Goal: Task Accomplishment & Management: Use online tool/utility

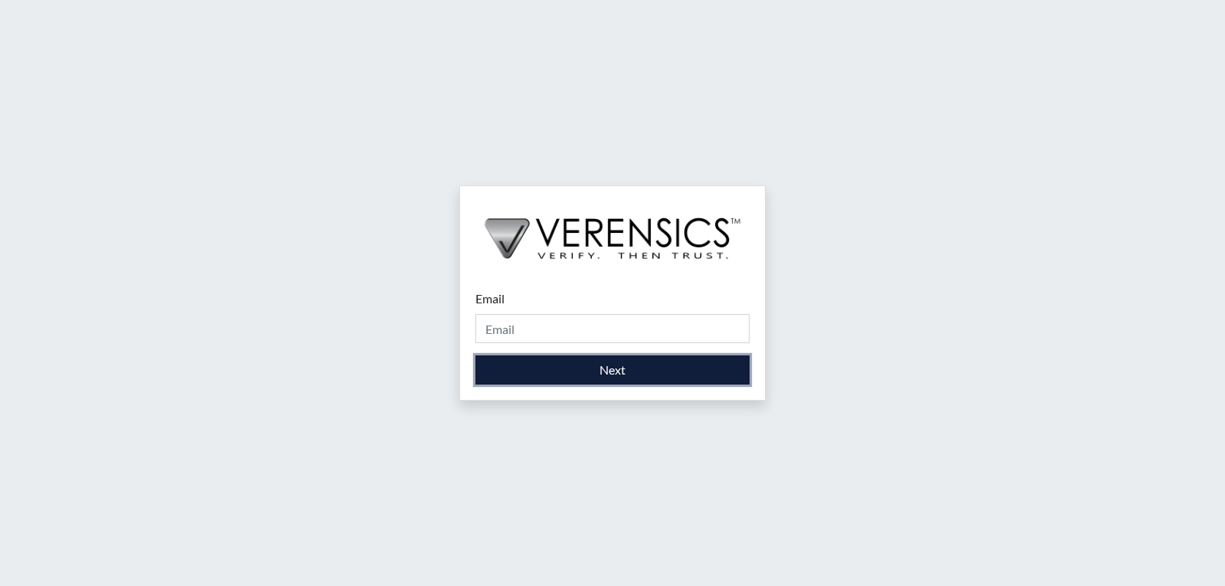
click at [667, 370] on button "Next" at bounding box center [612, 369] width 274 height 29
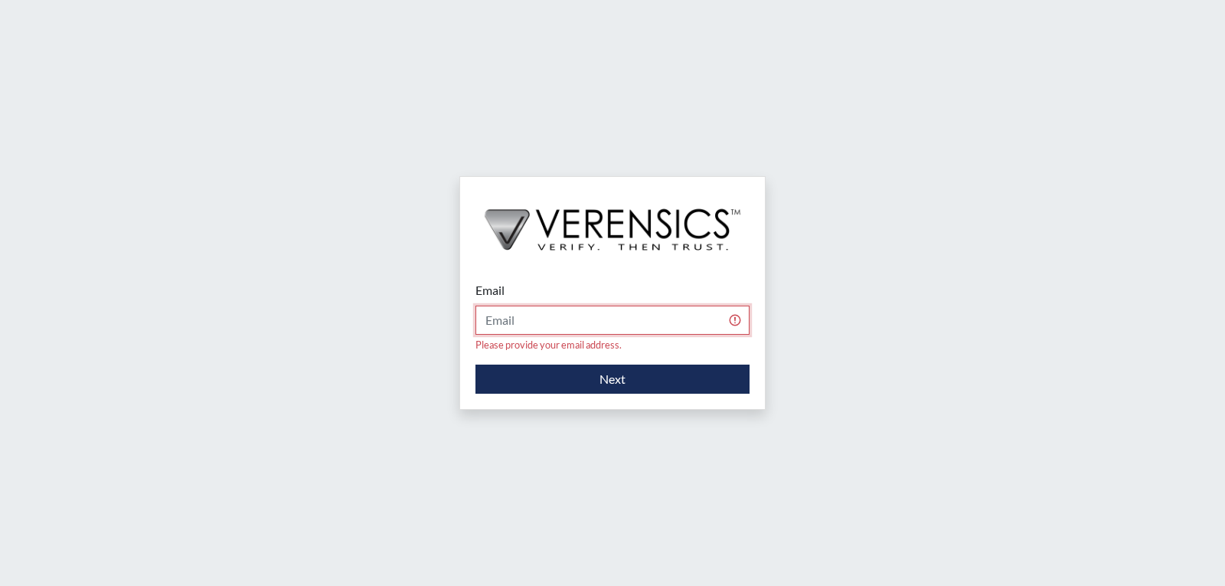
click at [632, 319] on input "Email" at bounding box center [612, 319] width 274 height 29
type input "[PERSON_NAME][EMAIL_ADDRESS][PERSON_NAME][DOMAIN_NAME]"
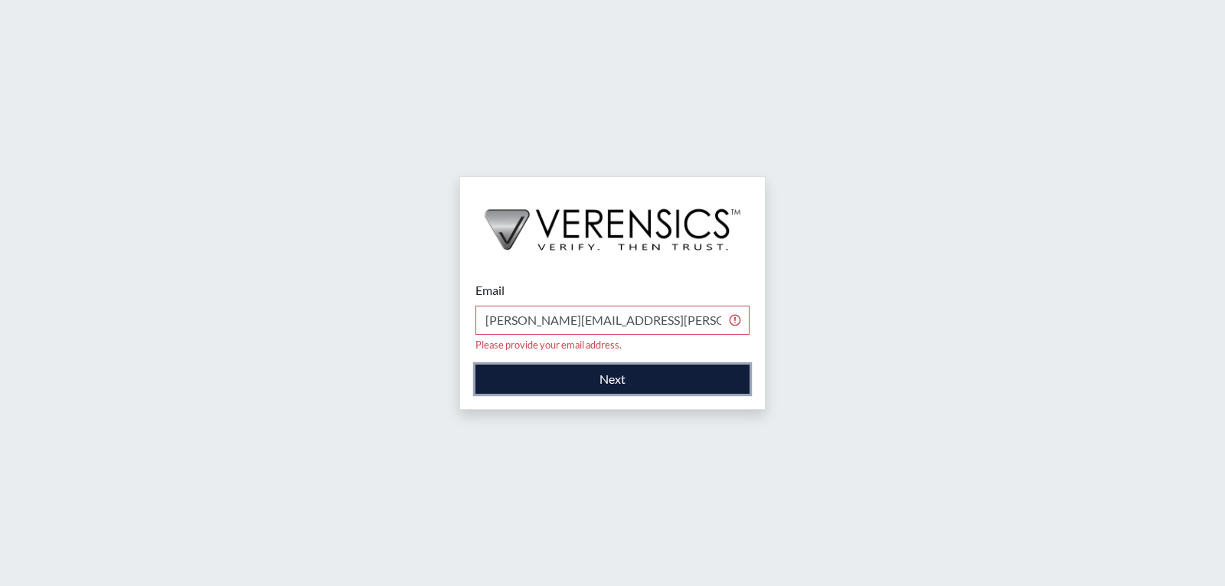
click at [620, 370] on button "Next" at bounding box center [612, 378] width 274 height 29
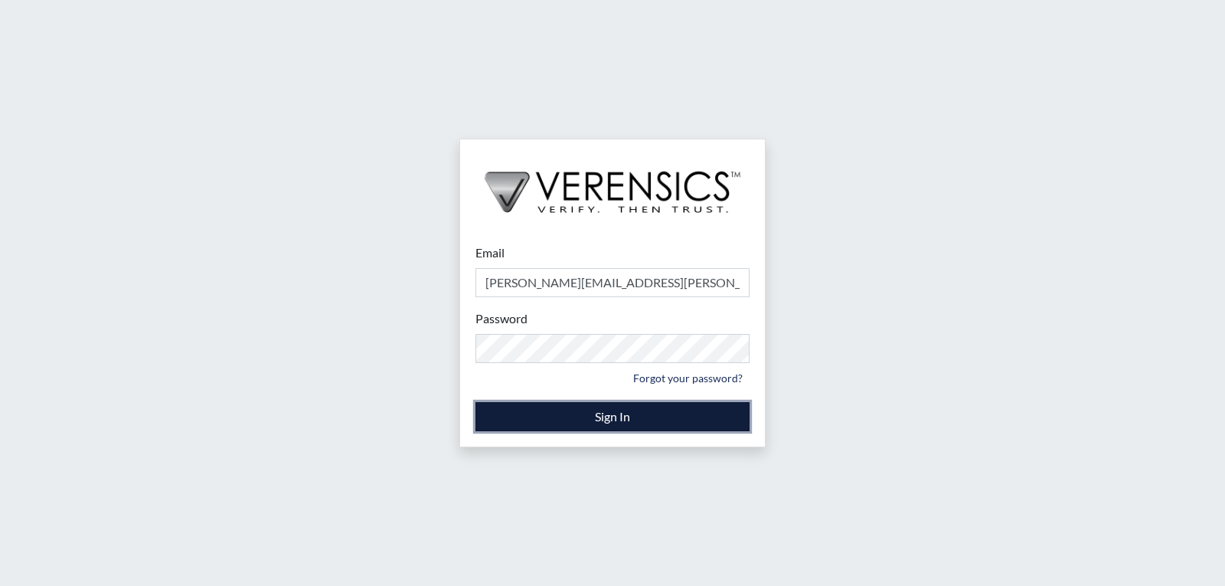
click at [606, 414] on button "Sign In" at bounding box center [612, 416] width 274 height 29
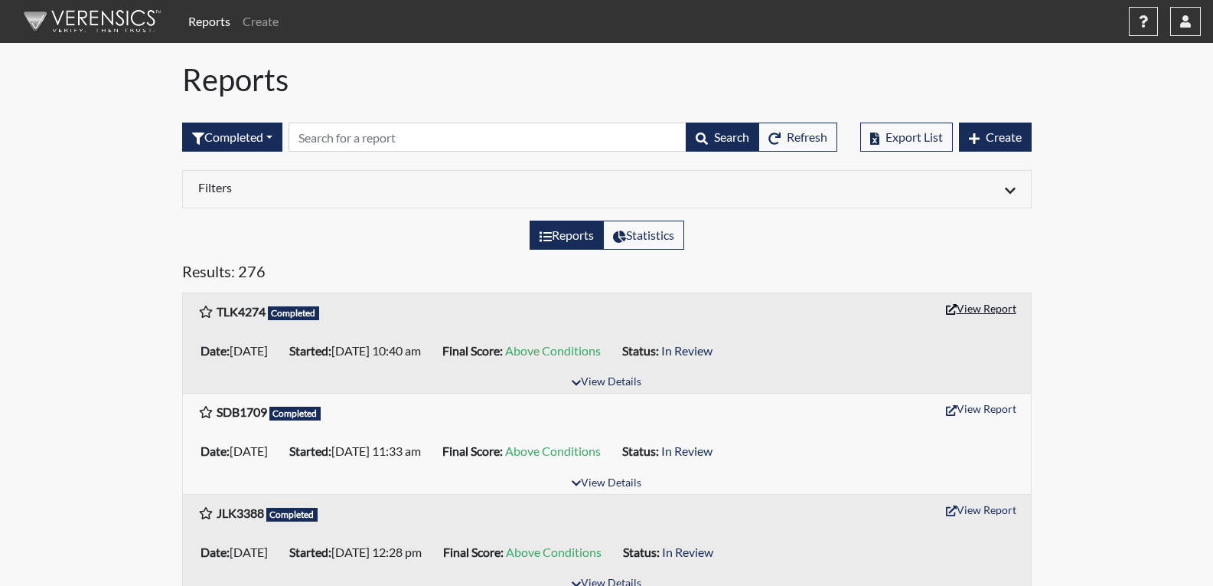
click at [973, 310] on button "View Report" at bounding box center [981, 308] width 84 height 24
click at [782, 141] on button "Refresh" at bounding box center [798, 136] width 79 height 29
click at [991, 309] on button "View Report" at bounding box center [981, 308] width 84 height 24
click at [776, 133] on icon "button" at bounding box center [775, 138] width 12 height 12
click at [999, 308] on button "View Report" at bounding box center [981, 308] width 84 height 24
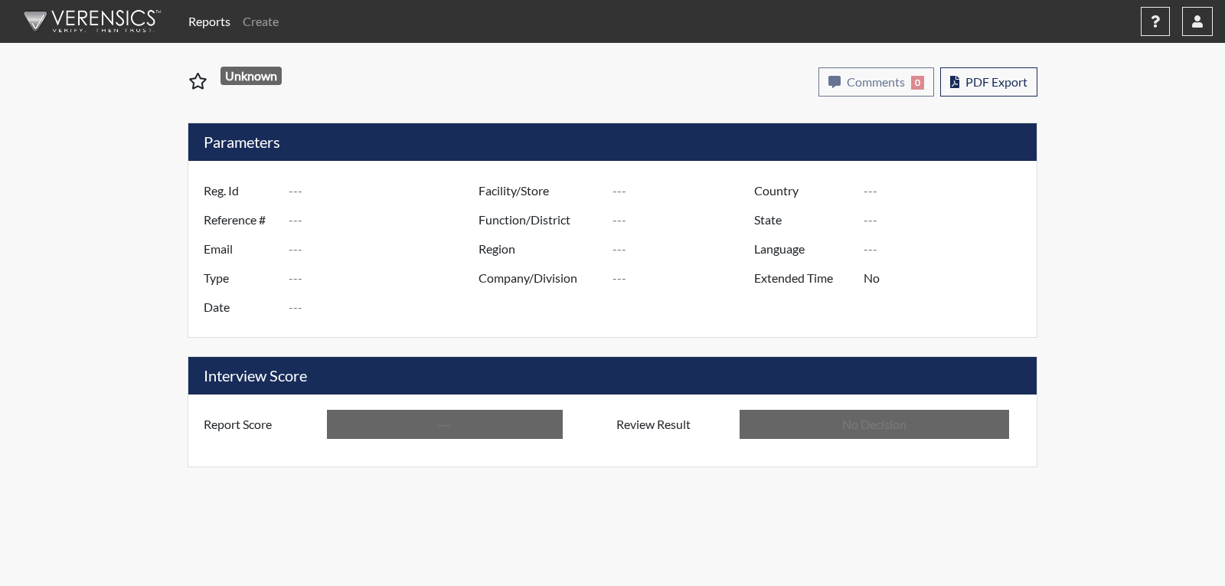
type input "TLK4274"
type input "51038"
type input "---"
type input "Corrections Pre-Employment"
type input "[DATE]"
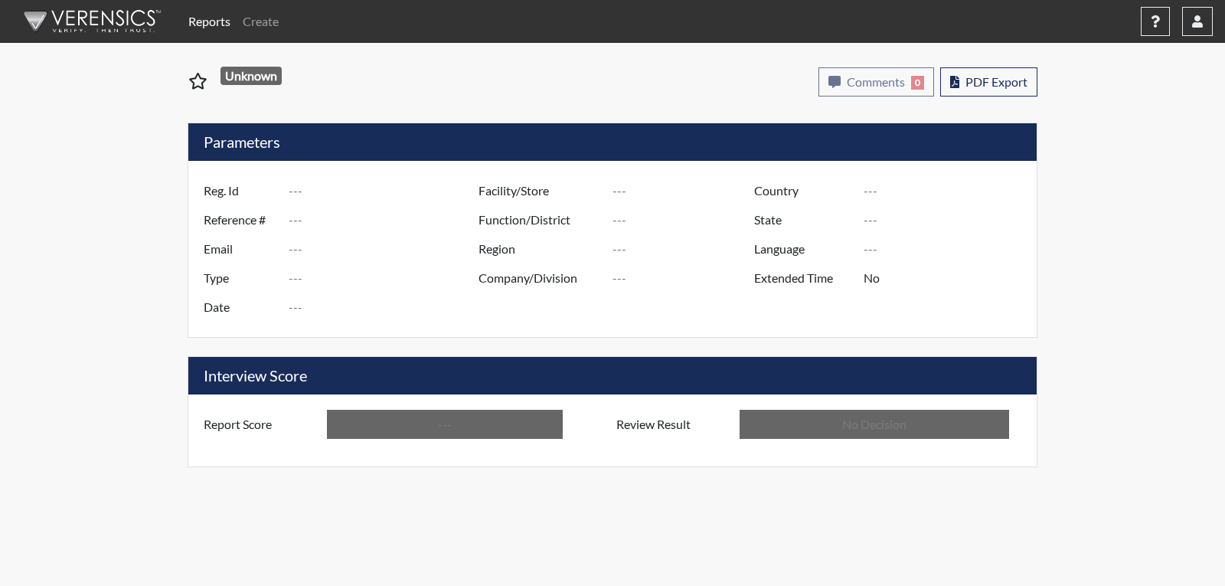
type input "[PERSON_NAME]"
type input "[GEOGRAPHIC_DATA]"
type input "[US_STATE]"
type input "English"
type input "Above Conditions"
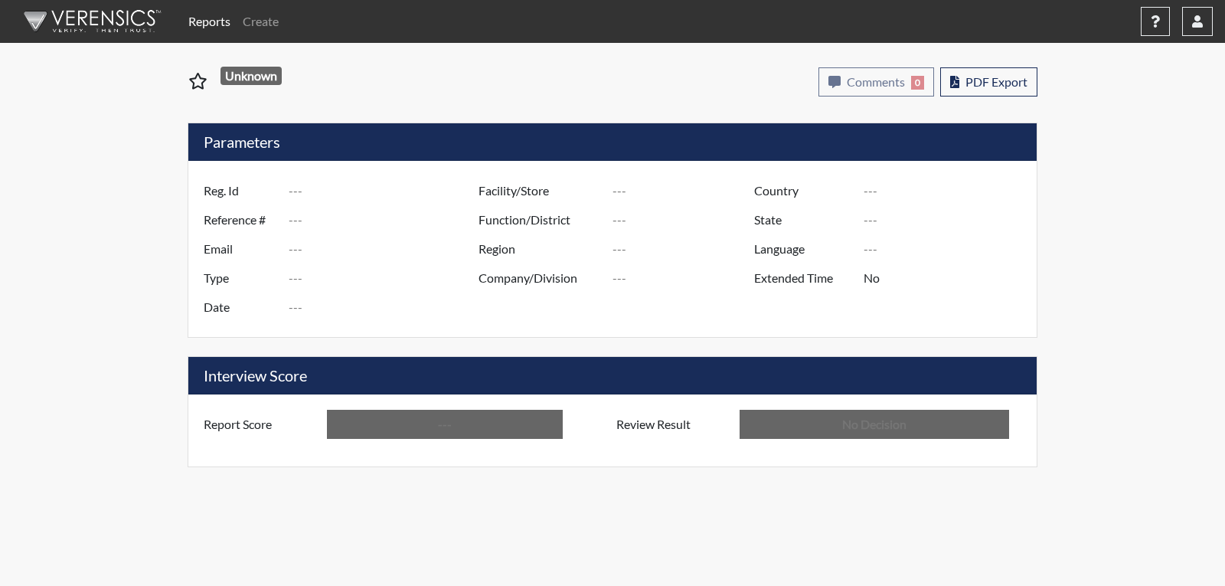
type input "In Review"
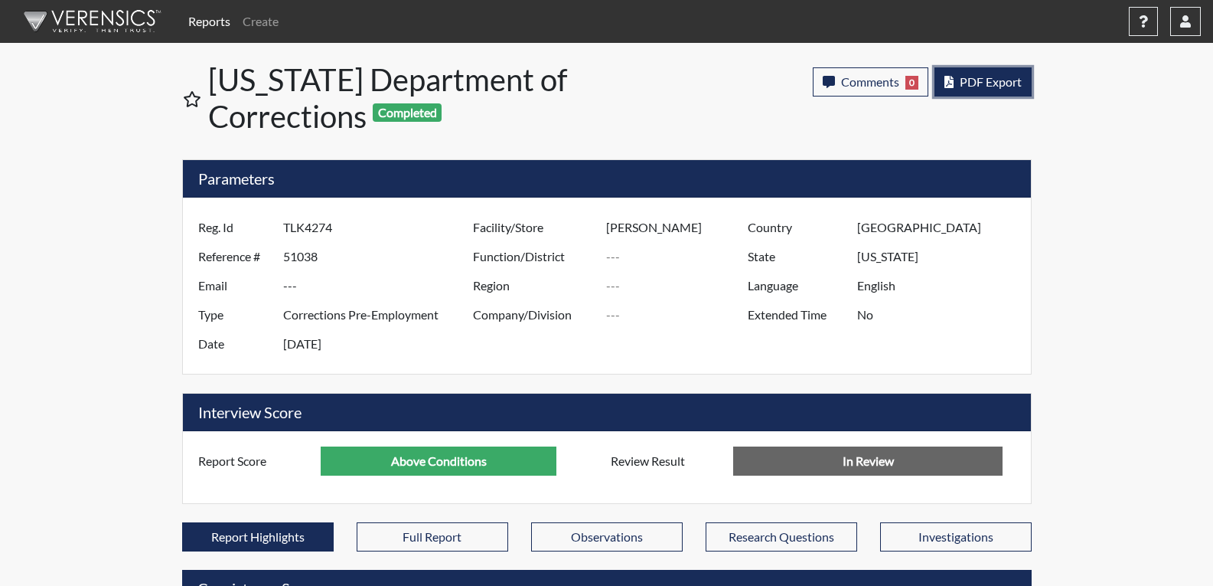
click at [985, 85] on span "PDF Export" at bounding box center [991, 81] width 62 height 15
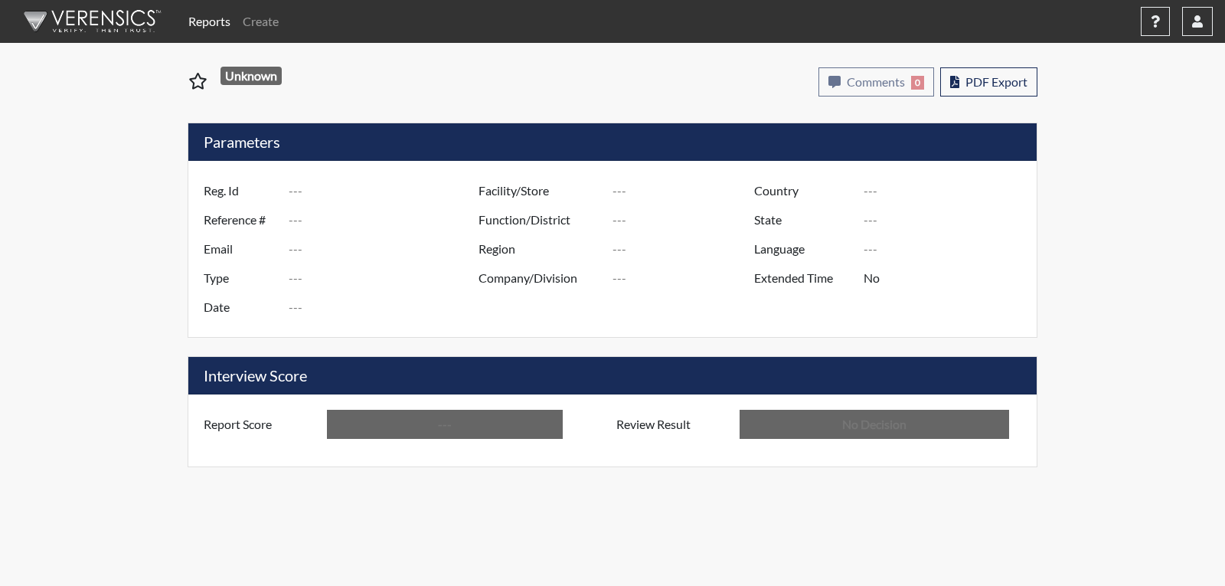
type input "BET1844"
type input "51042"
type input "---"
type input "Corrections Pre-Employment"
type input "[DATE]"
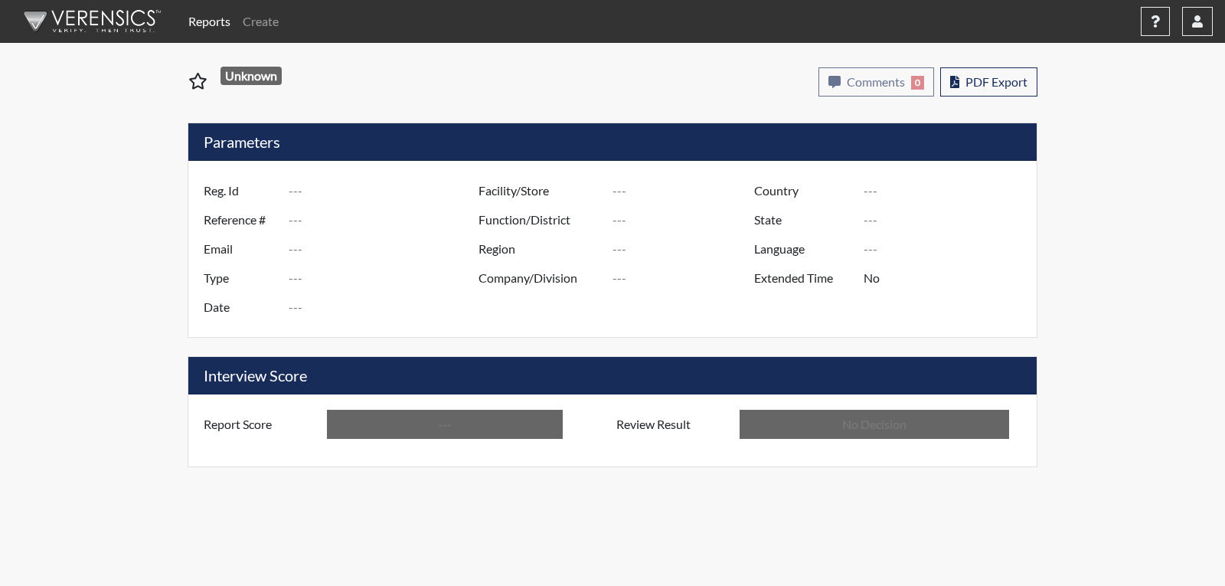
type input "[PERSON_NAME]"
type input "[GEOGRAPHIC_DATA]"
type input "[US_STATE]"
type input "English"
type input "Above Conditions"
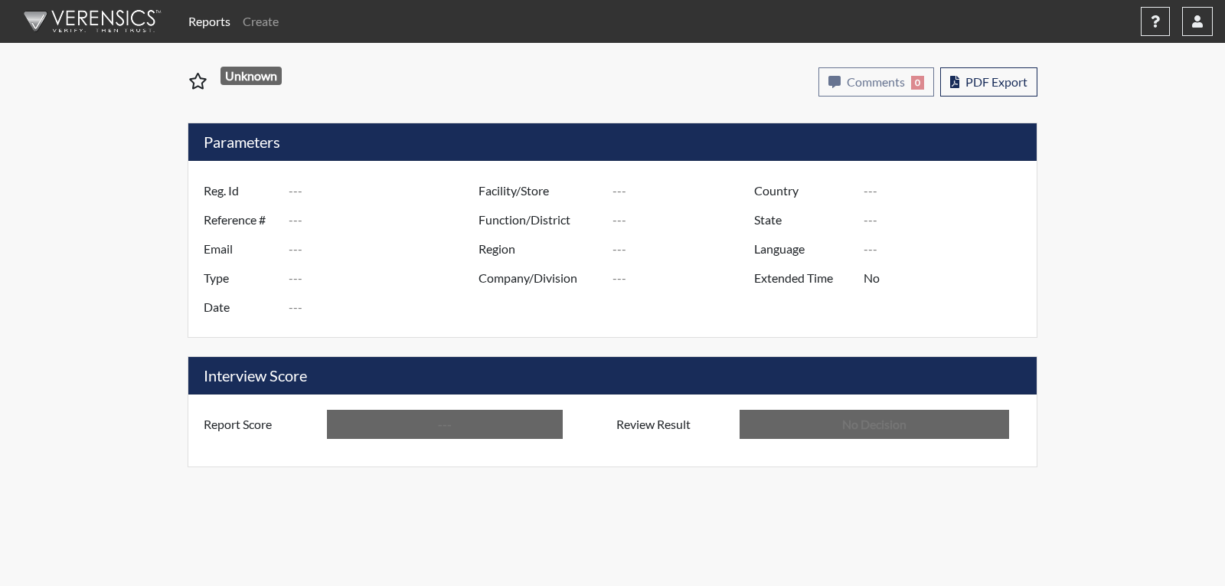
type input "In Review"
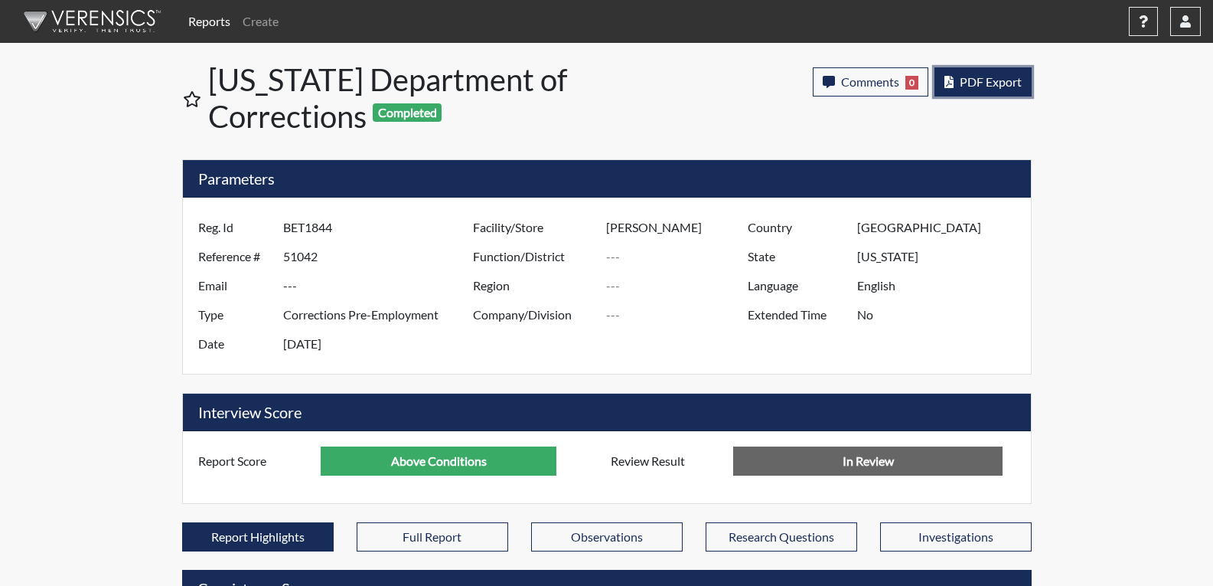
click at [987, 74] on span "PDF Export" at bounding box center [991, 81] width 62 height 15
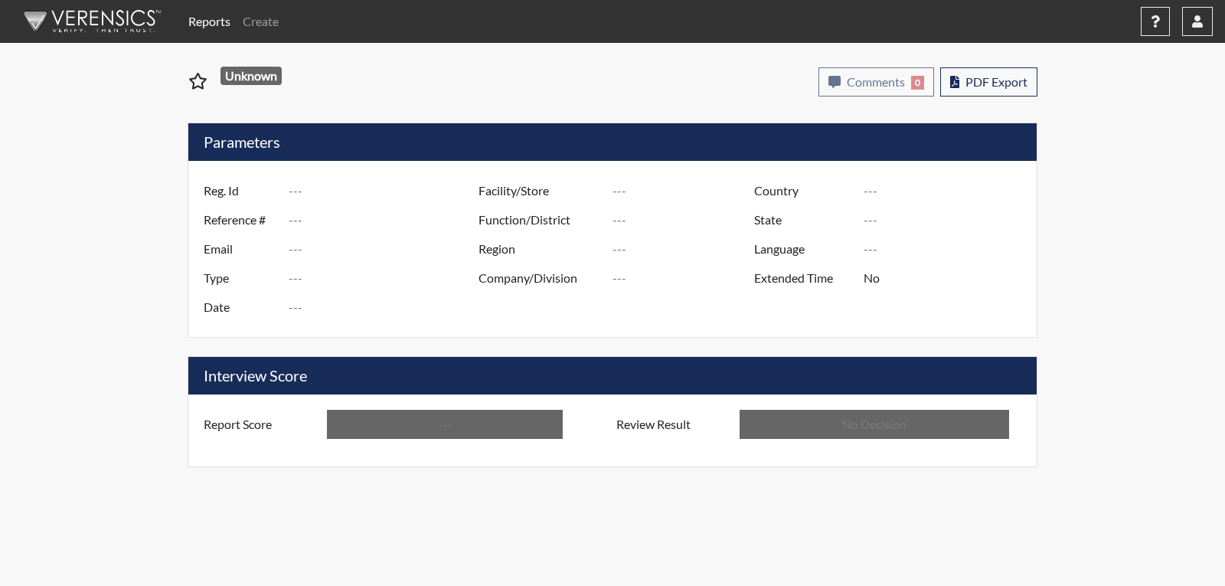
type input "DTW6703"
type input "51043"
type input "---"
type input "Corrections Pre-Employment"
type input "[DATE]"
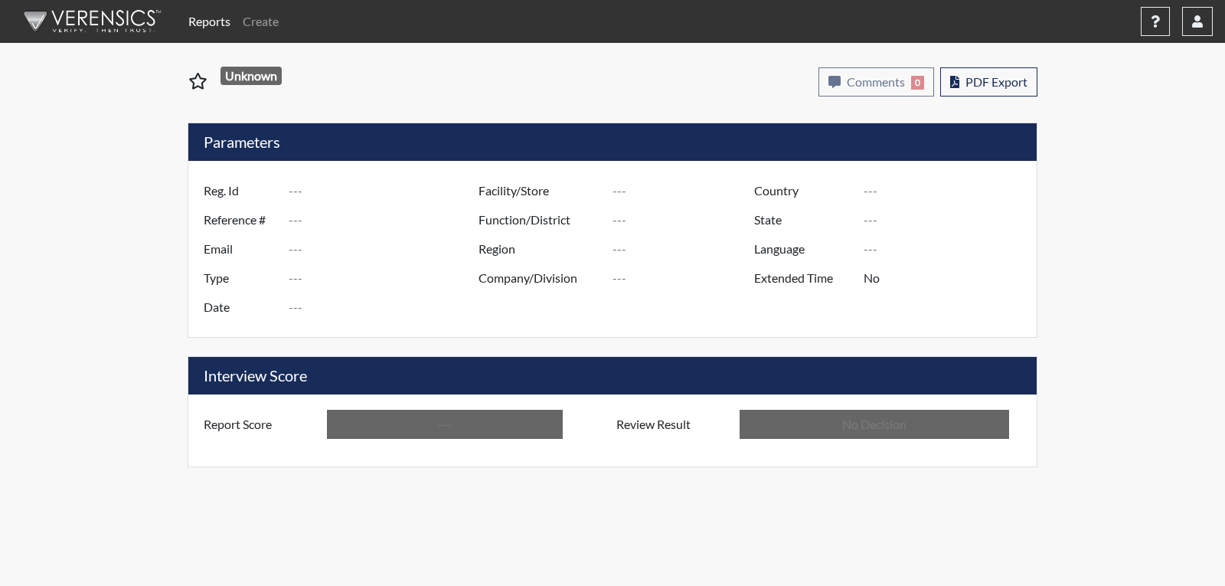
type input "[PERSON_NAME]"
type input "[GEOGRAPHIC_DATA]"
type input "[US_STATE]"
type input "English"
type input "Below Conditions"
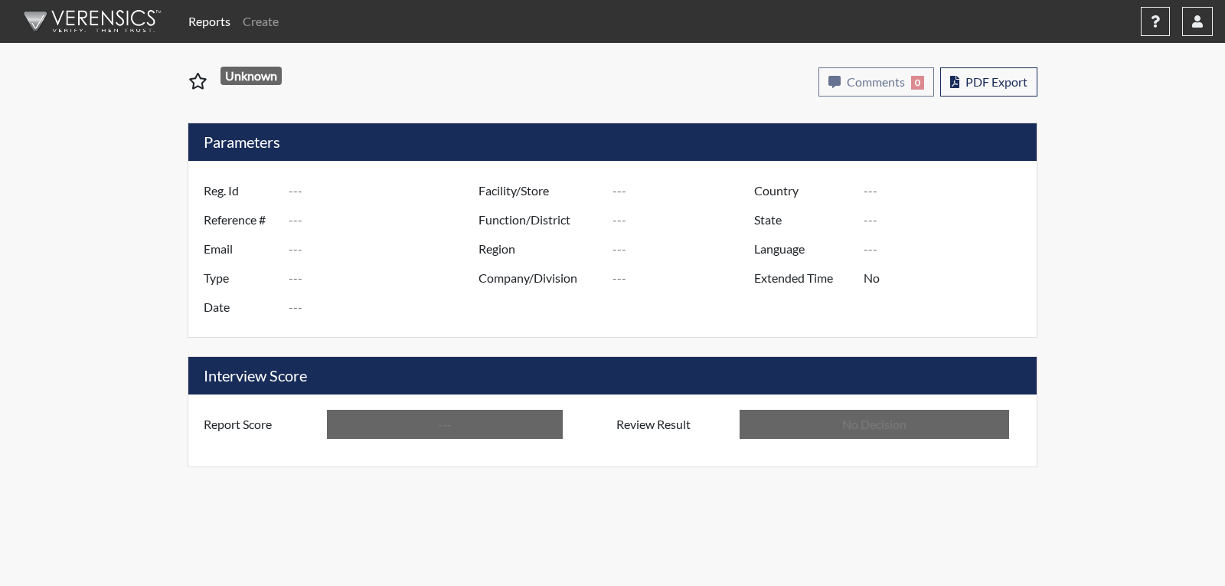
type input "In Review"
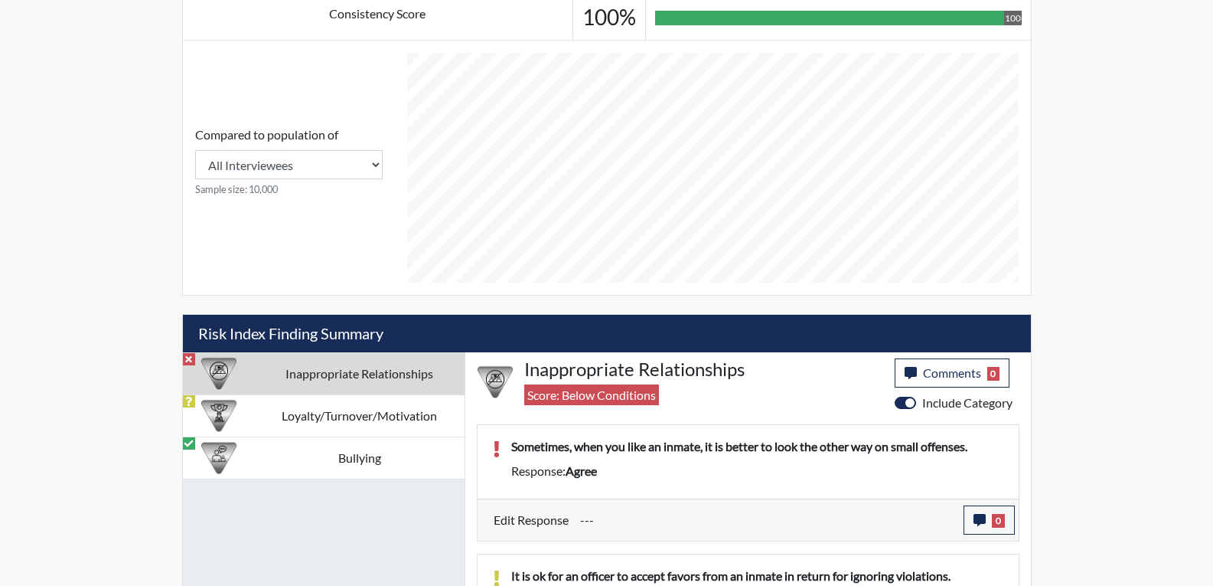
scroll to position [892, 0]
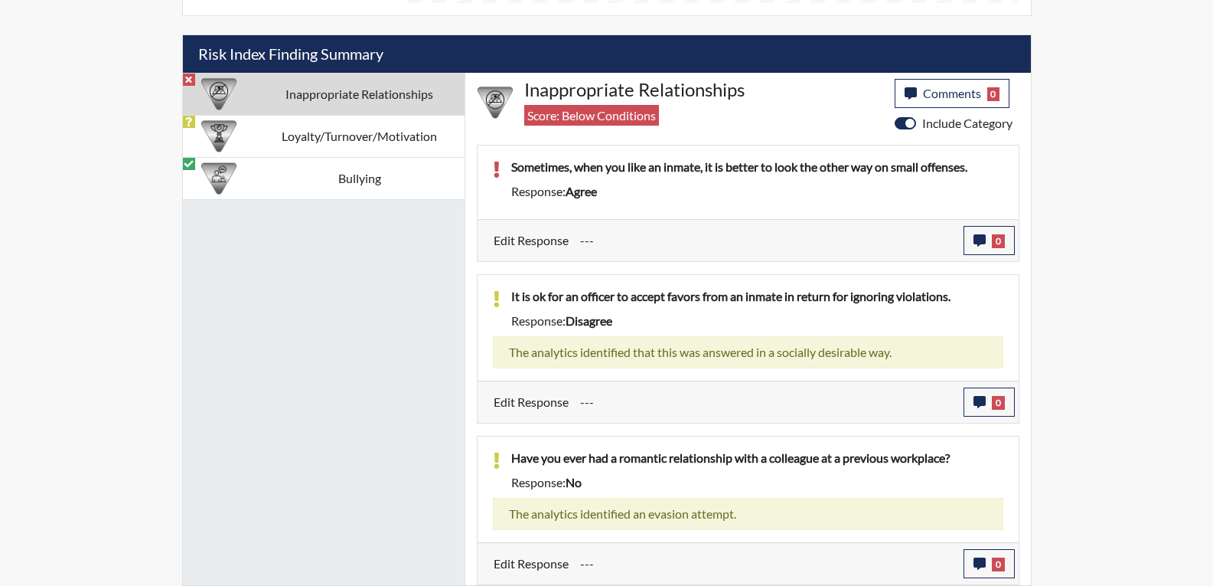
click at [354, 93] on td "Inappropriate Relationships" at bounding box center [360, 94] width 210 height 42
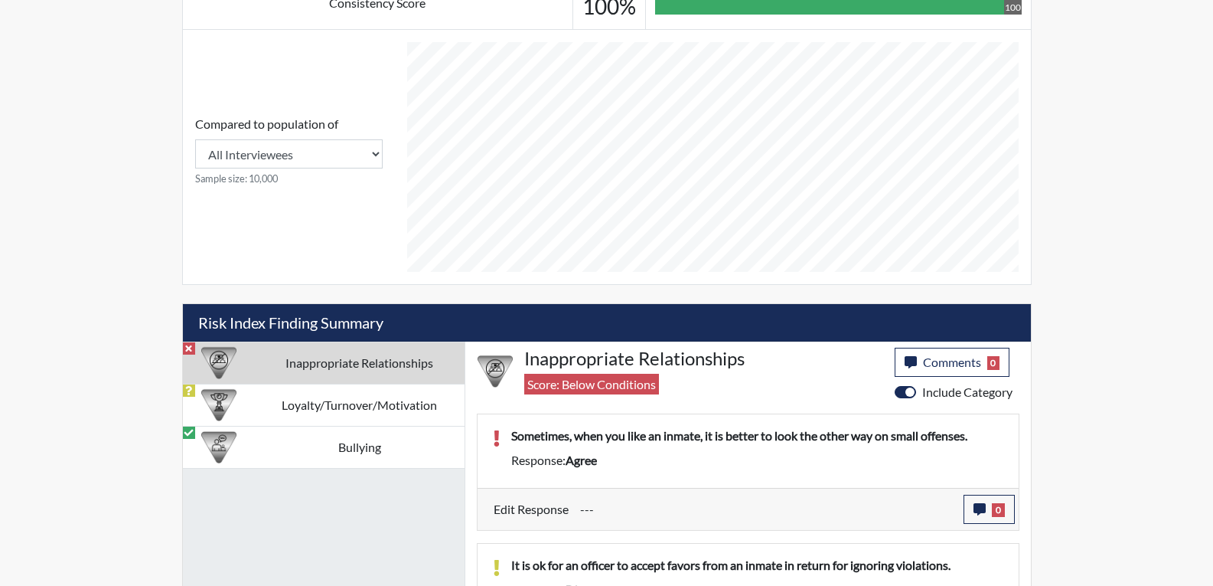
scroll to position [662, 0]
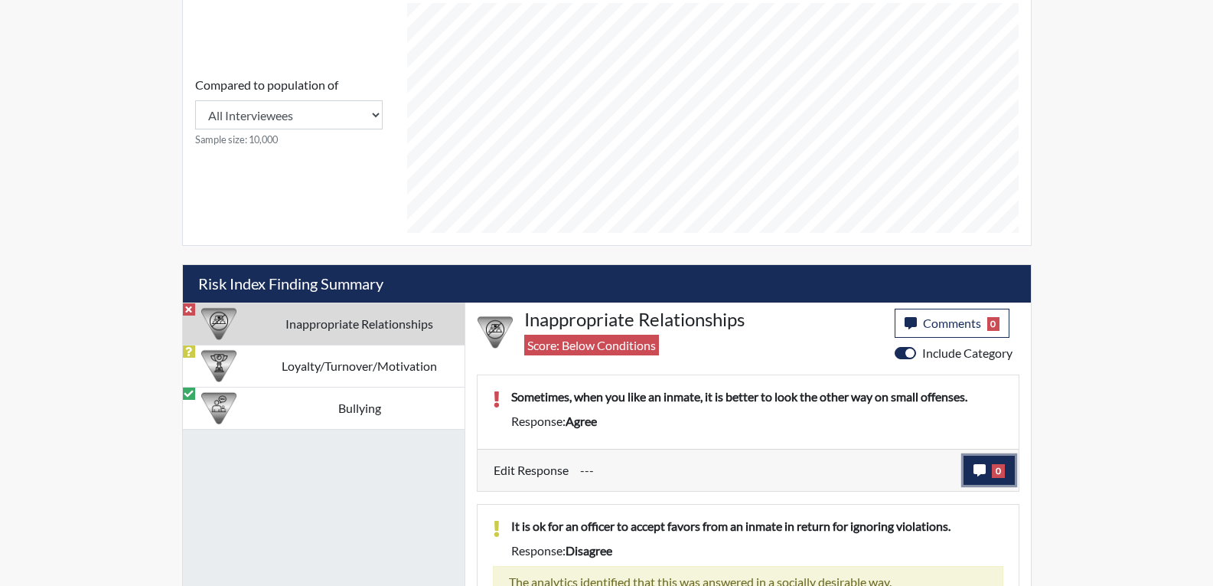
click at [972, 470] on button "0" at bounding box center [989, 469] width 51 height 29
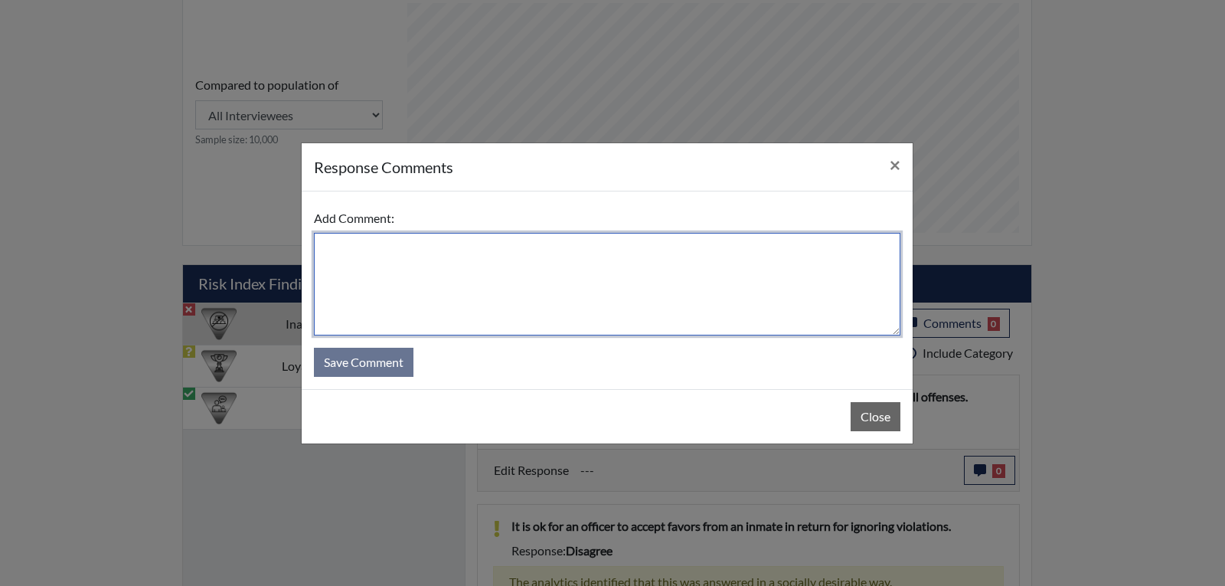
click at [442, 249] on textarea at bounding box center [607, 284] width 586 height 103
type textarea "I disagree on this. You should never like an inmate."
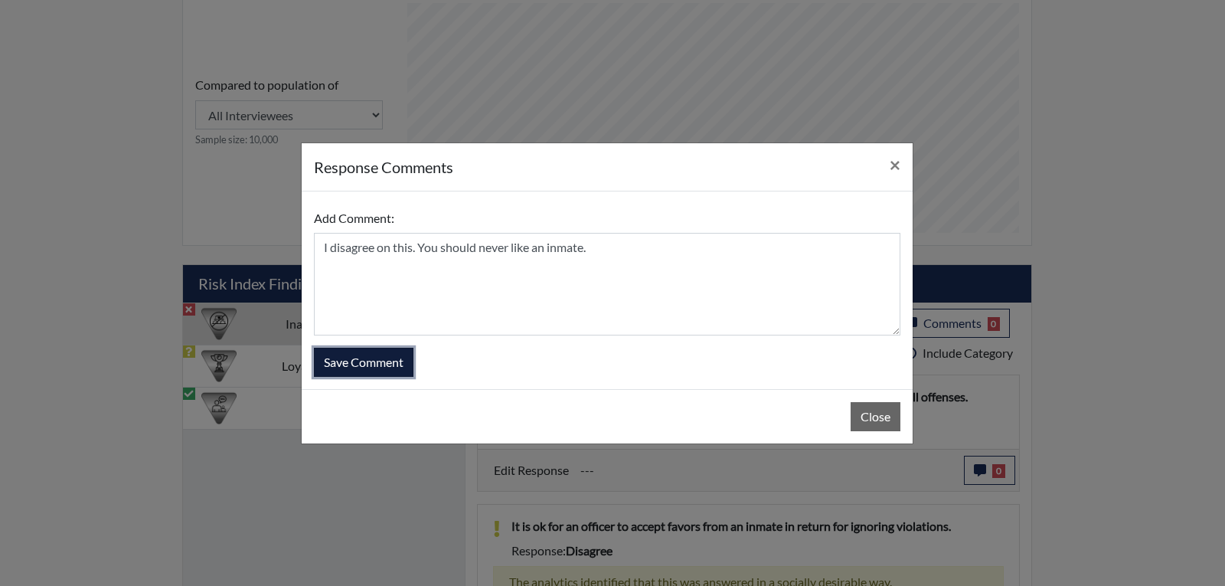
click at [360, 363] on button "Save Comment" at bounding box center [364, 362] width 100 height 29
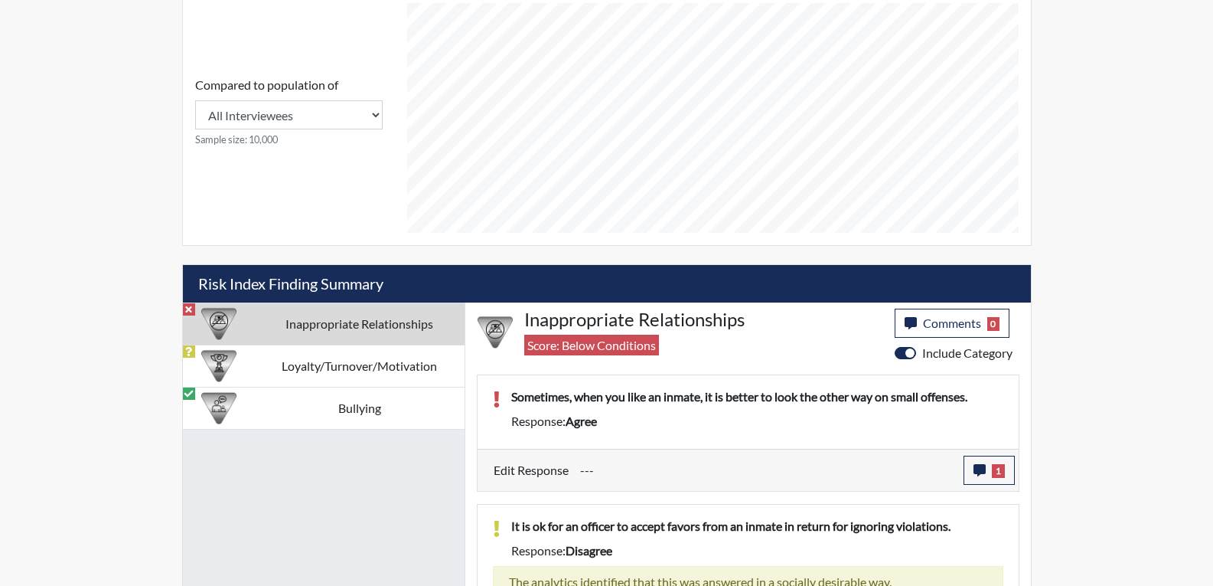
scroll to position [254, 636]
